Goal: Task Accomplishment & Management: Manage account settings

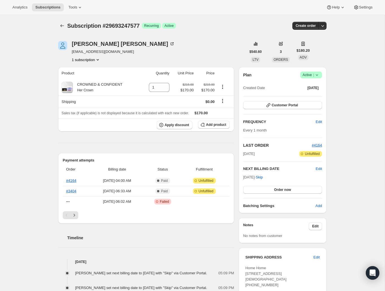
click at [318, 75] on icon at bounding box center [318, 75] width 6 height 6
click at [310, 99] on button "Cancel subscription" at bounding box center [309, 95] width 35 height 9
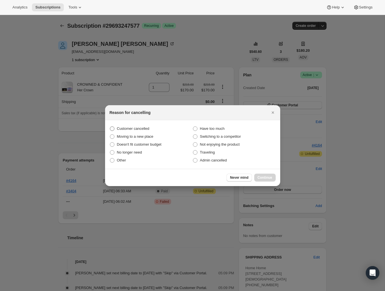
click at [133, 127] on span "Customer cancelled" at bounding box center [133, 128] width 33 height 4
click at [110, 127] on input "Customer cancelled" at bounding box center [110, 126] width 0 height 0
radio input "true"
click at [263, 177] on span "Continue" at bounding box center [265, 177] width 15 height 5
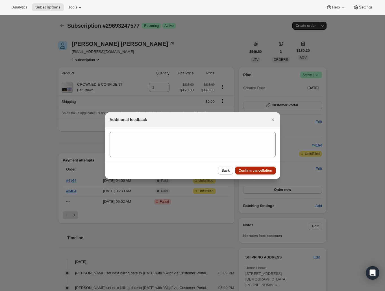
click at [262, 170] on span "Confirm cancellation" at bounding box center [256, 170] width 34 height 5
